Goal: Obtain resource: Obtain resource

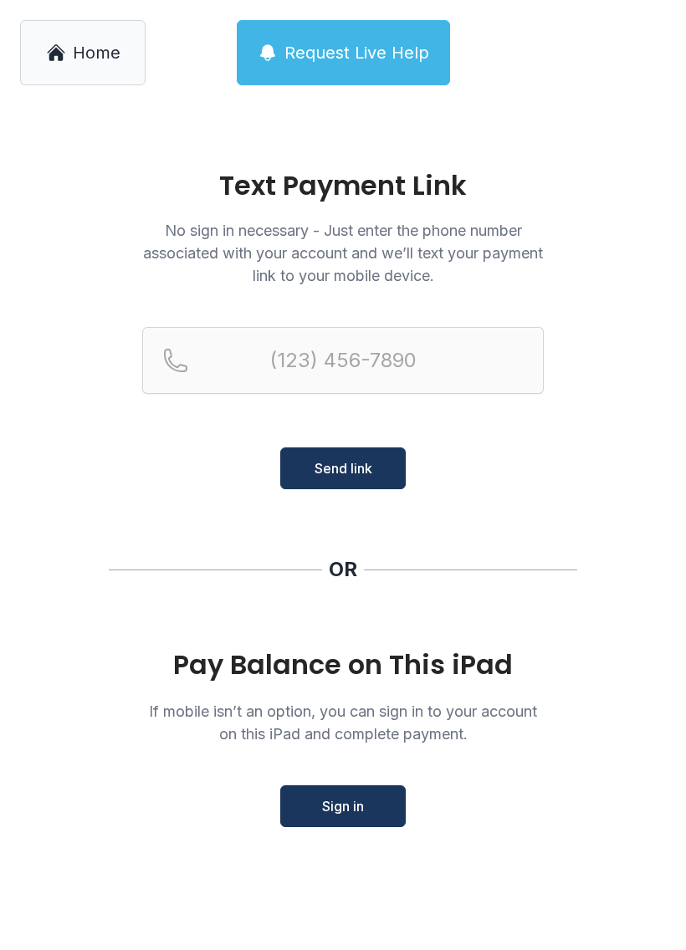
click at [89, 41] on span "Home" at bounding box center [97, 52] width 48 height 23
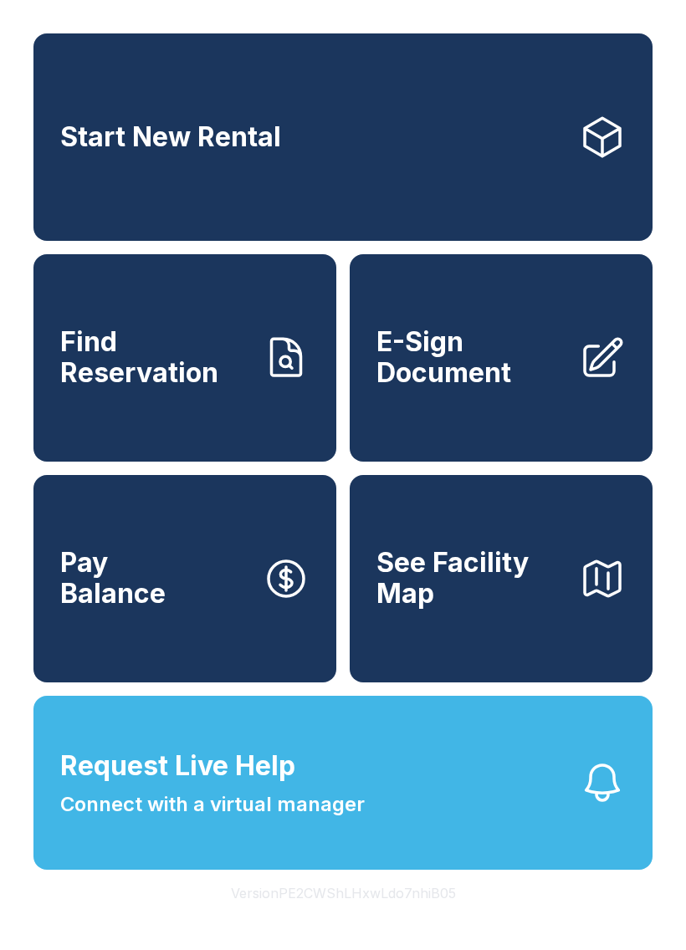
click at [576, 367] on link "E-Sign Document" at bounding box center [500, 357] width 303 height 207
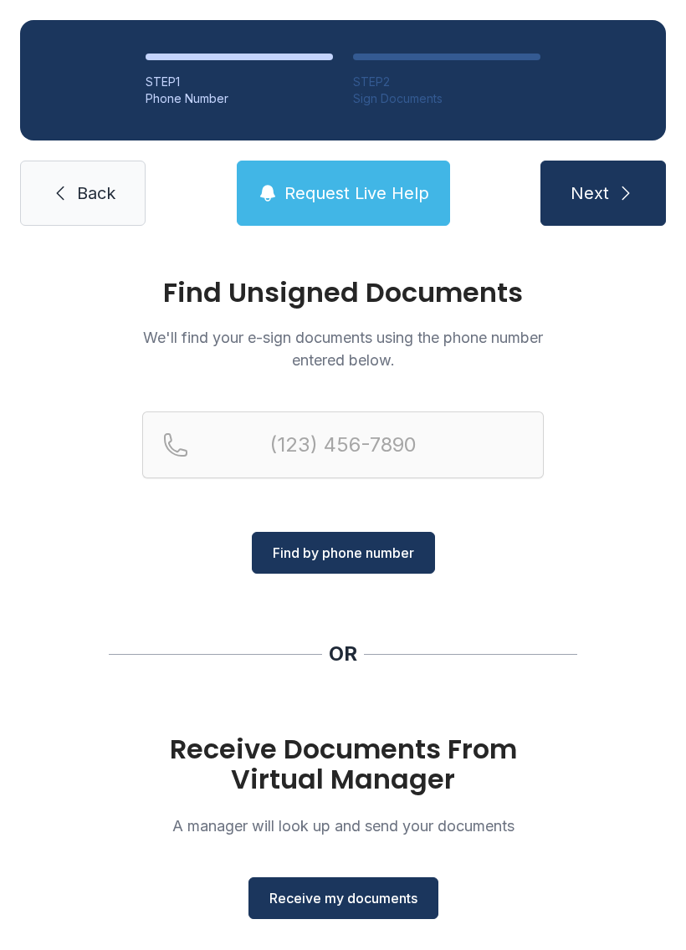
click at [401, 401] on div "Find Unsigned Documents We'll find your e-sign documents using the phone number…" at bounding box center [342, 426] width 401 height 294
click at [370, 441] on input "Reservation phone number" at bounding box center [342, 444] width 401 height 67
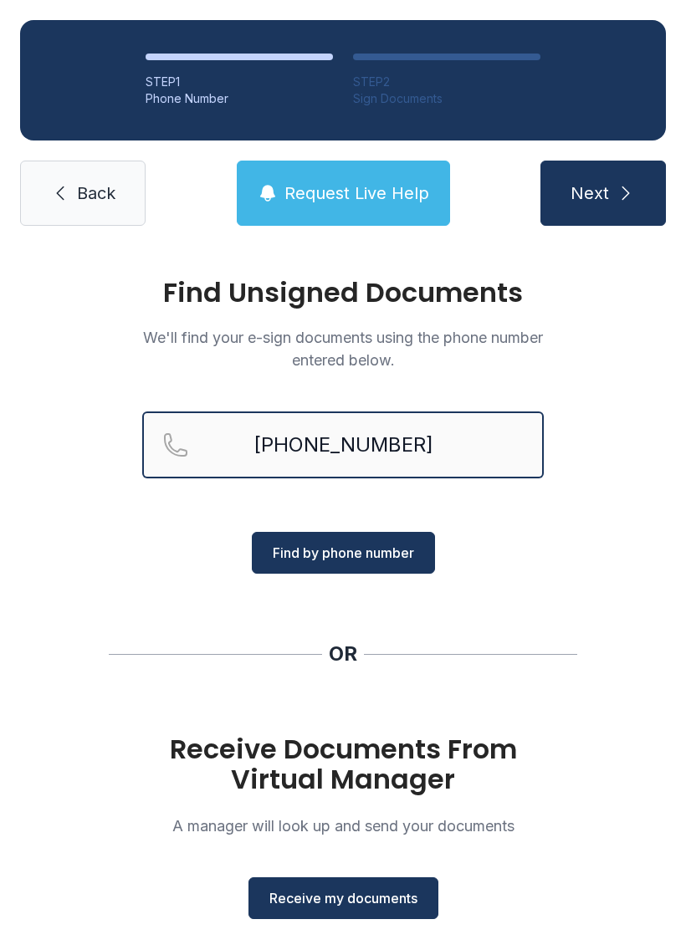
type input "[PHONE_NUMBER]"
click at [393, 553] on span "Find by phone number" at bounding box center [343, 553] width 141 height 20
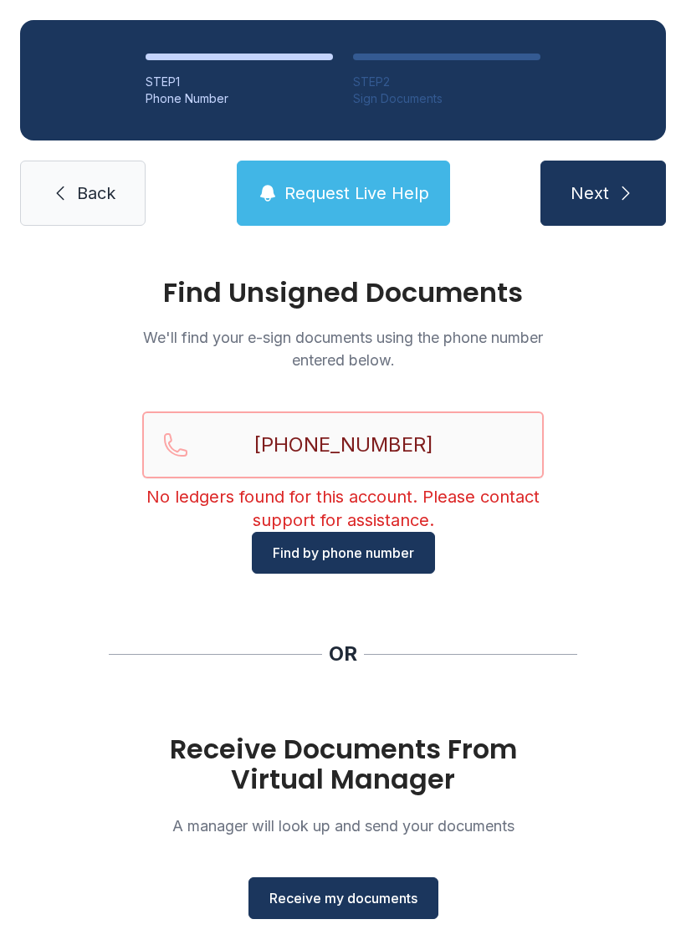
click at [471, 441] on input "[PHONE_NUMBER]" at bounding box center [342, 444] width 401 height 67
click at [384, 551] on span "Find by phone number" at bounding box center [343, 553] width 141 height 20
click at [382, 911] on button "Receive my documents" at bounding box center [343, 898] width 190 height 42
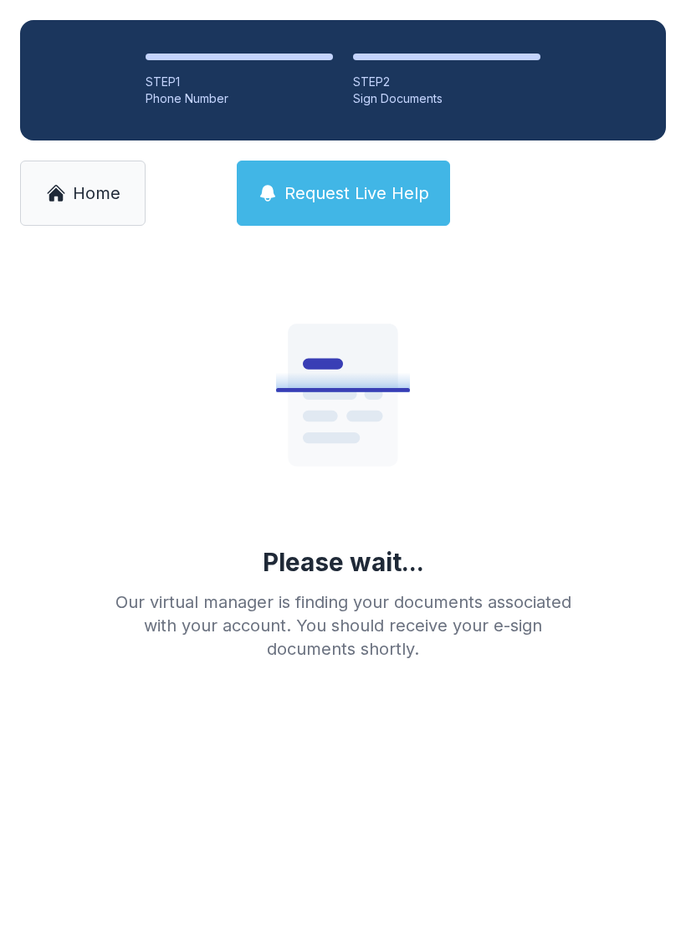
click at [356, 186] on span "Request Live Help" at bounding box center [356, 192] width 145 height 23
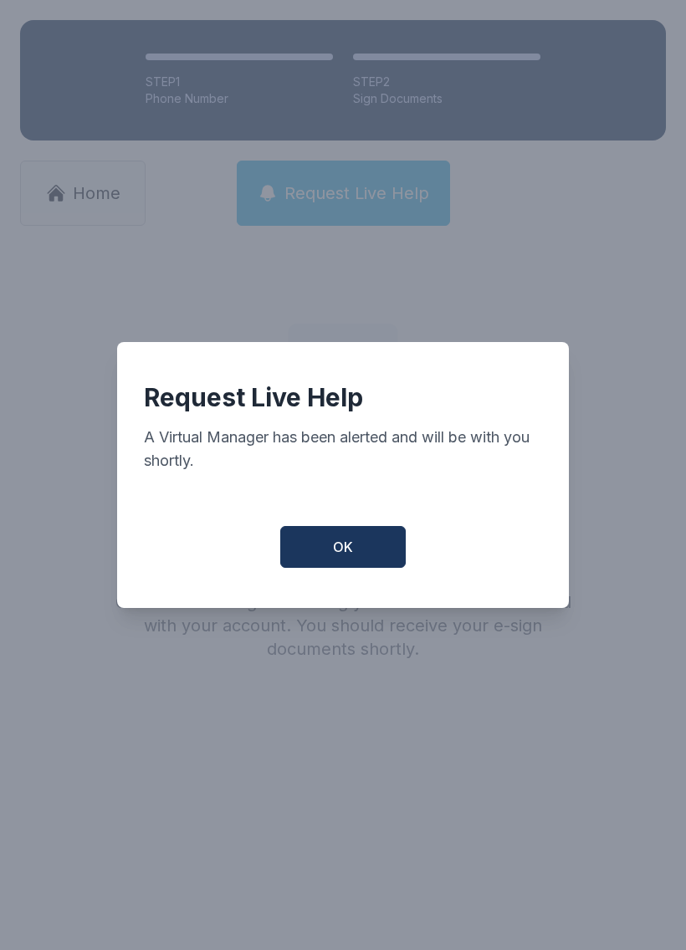
click at [388, 551] on button "OK" at bounding box center [342, 547] width 125 height 42
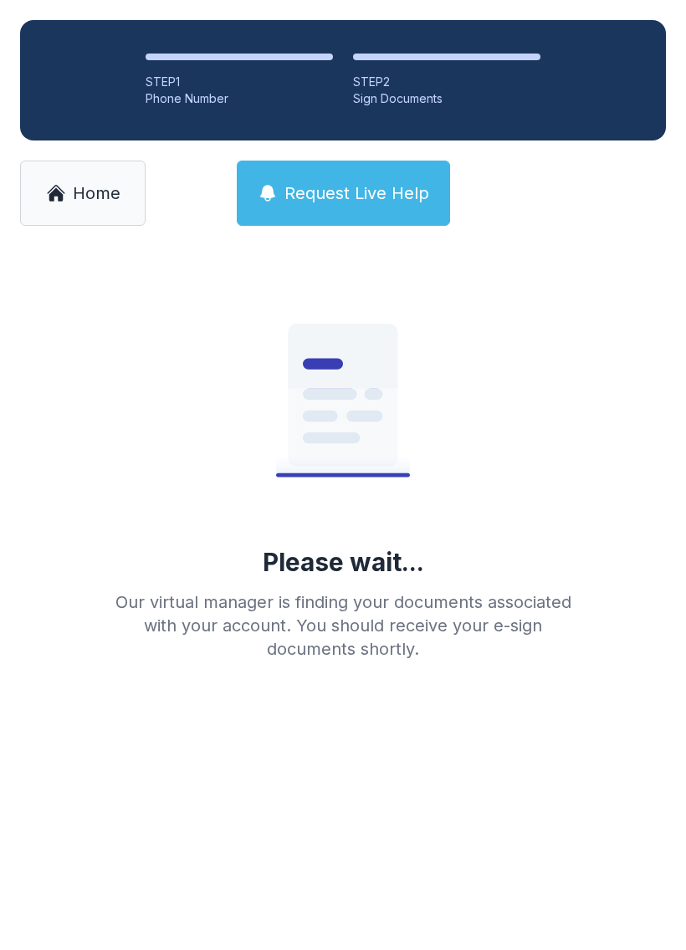
click at [98, 209] on link "Home" at bounding box center [82, 193] width 125 height 65
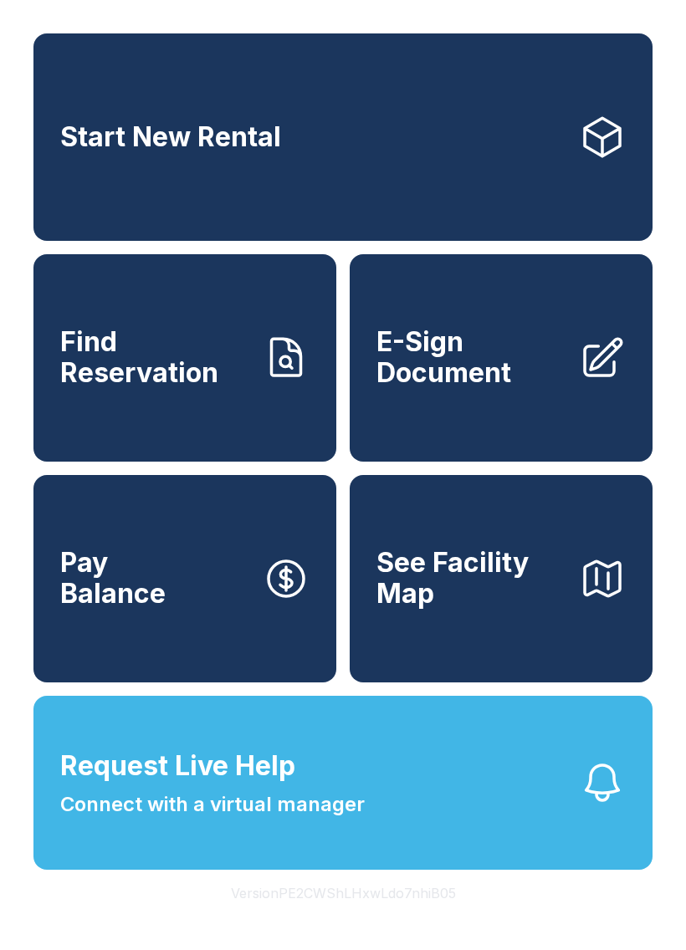
click at [531, 380] on span "E-Sign Document" at bounding box center [470, 357] width 189 height 61
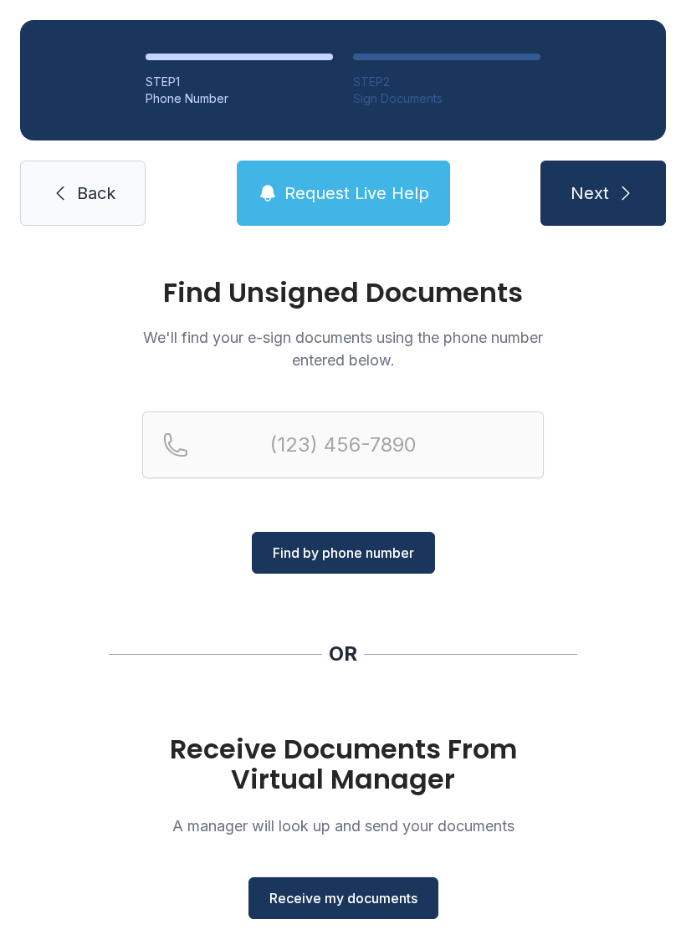
click at [620, 688] on div "Find Unsigned Documents We'll find your e-sign documents using the phone number…" at bounding box center [343, 616] width 686 height 740
click at [653, 738] on div "Find Unsigned Documents We'll find your e-sign documents using the phone number…" at bounding box center [343, 616] width 686 height 740
click at [87, 199] on span "Back" at bounding box center [96, 192] width 38 height 23
